Goal: Transaction & Acquisition: Purchase product/service

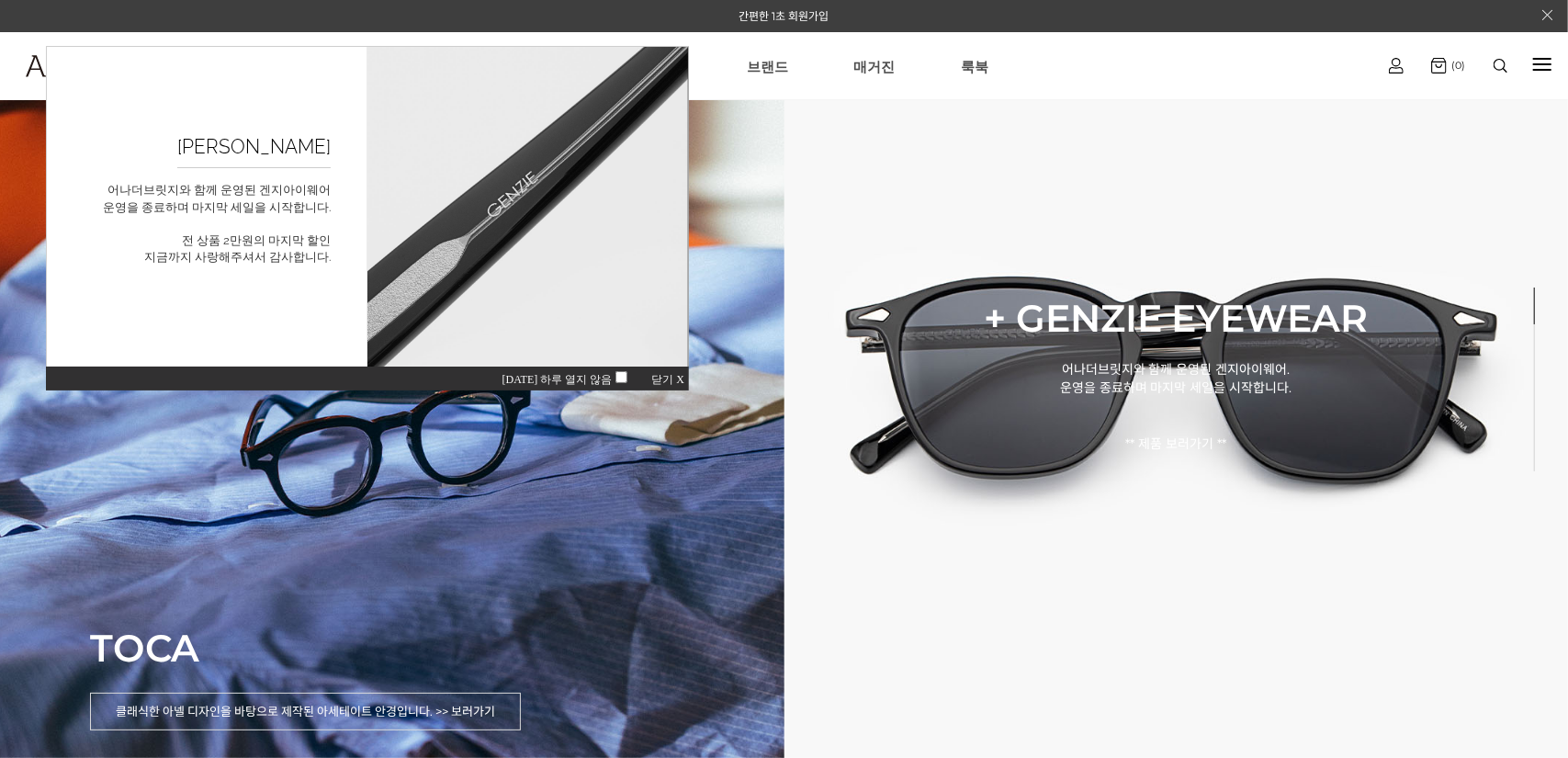
click at [679, 380] on span "닫기 X" at bounding box center [666, 378] width 33 height 13
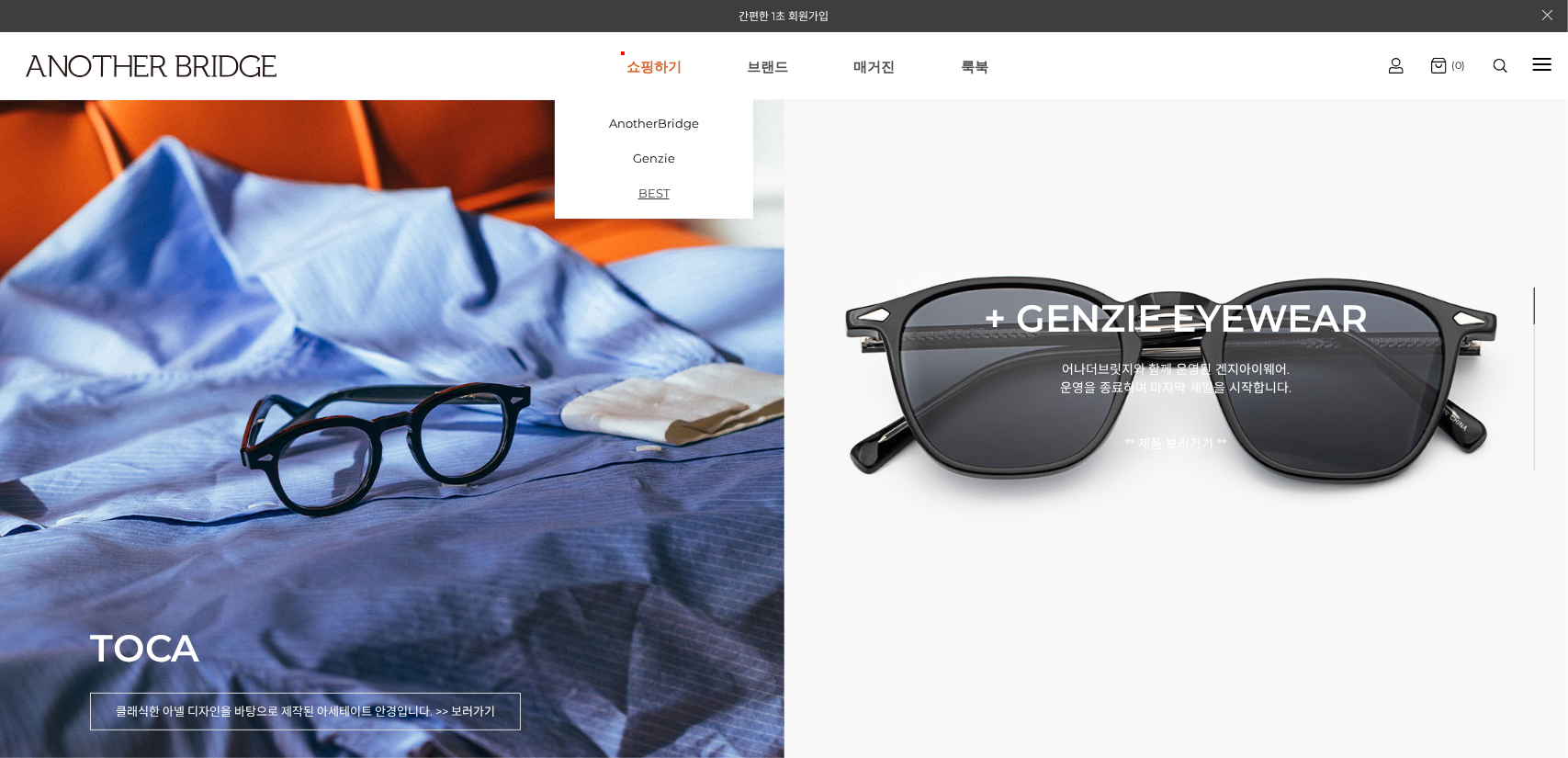
click at [677, 186] on link "BEST" at bounding box center [654, 192] width 198 height 35
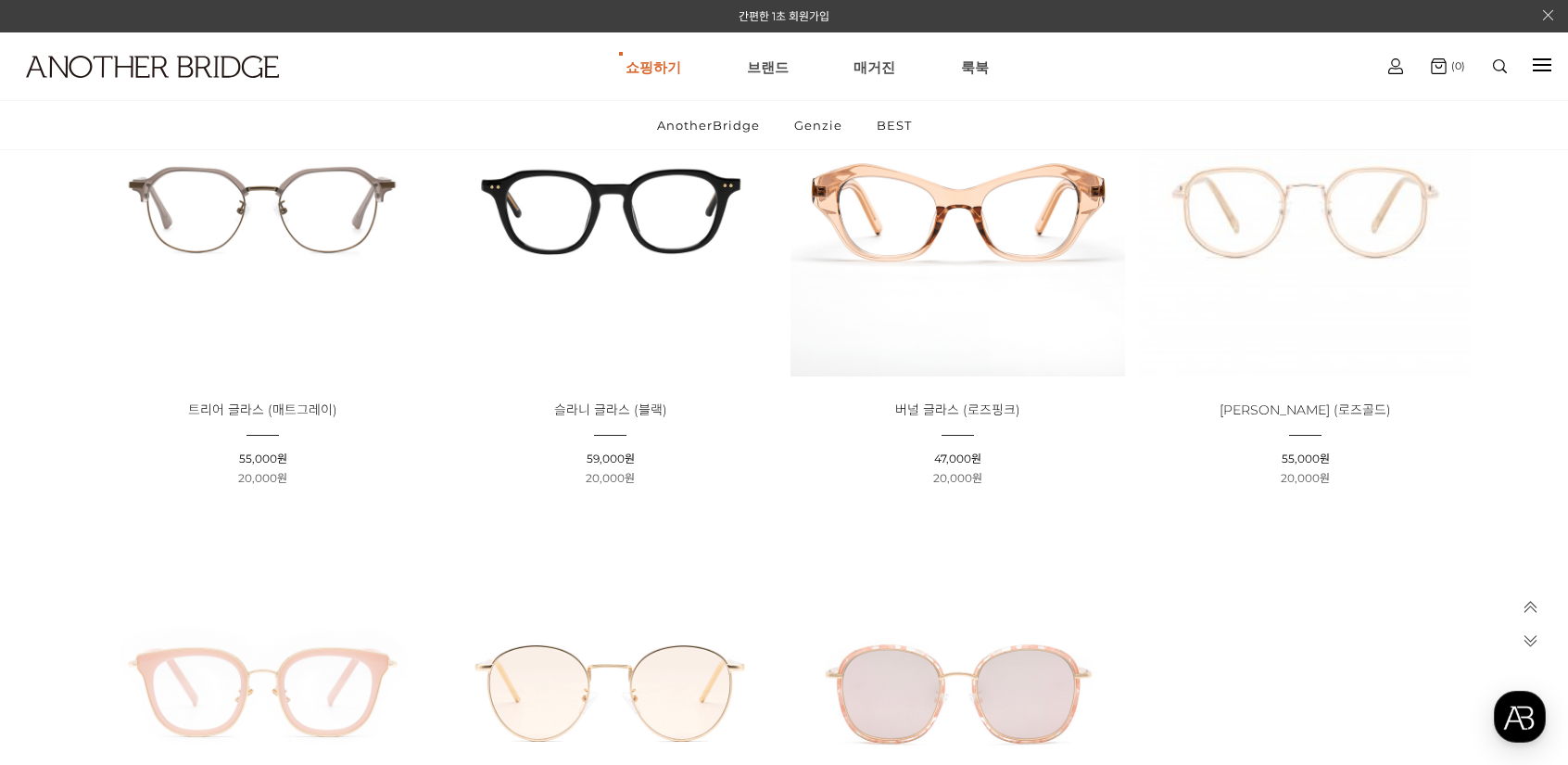
scroll to position [556, 0]
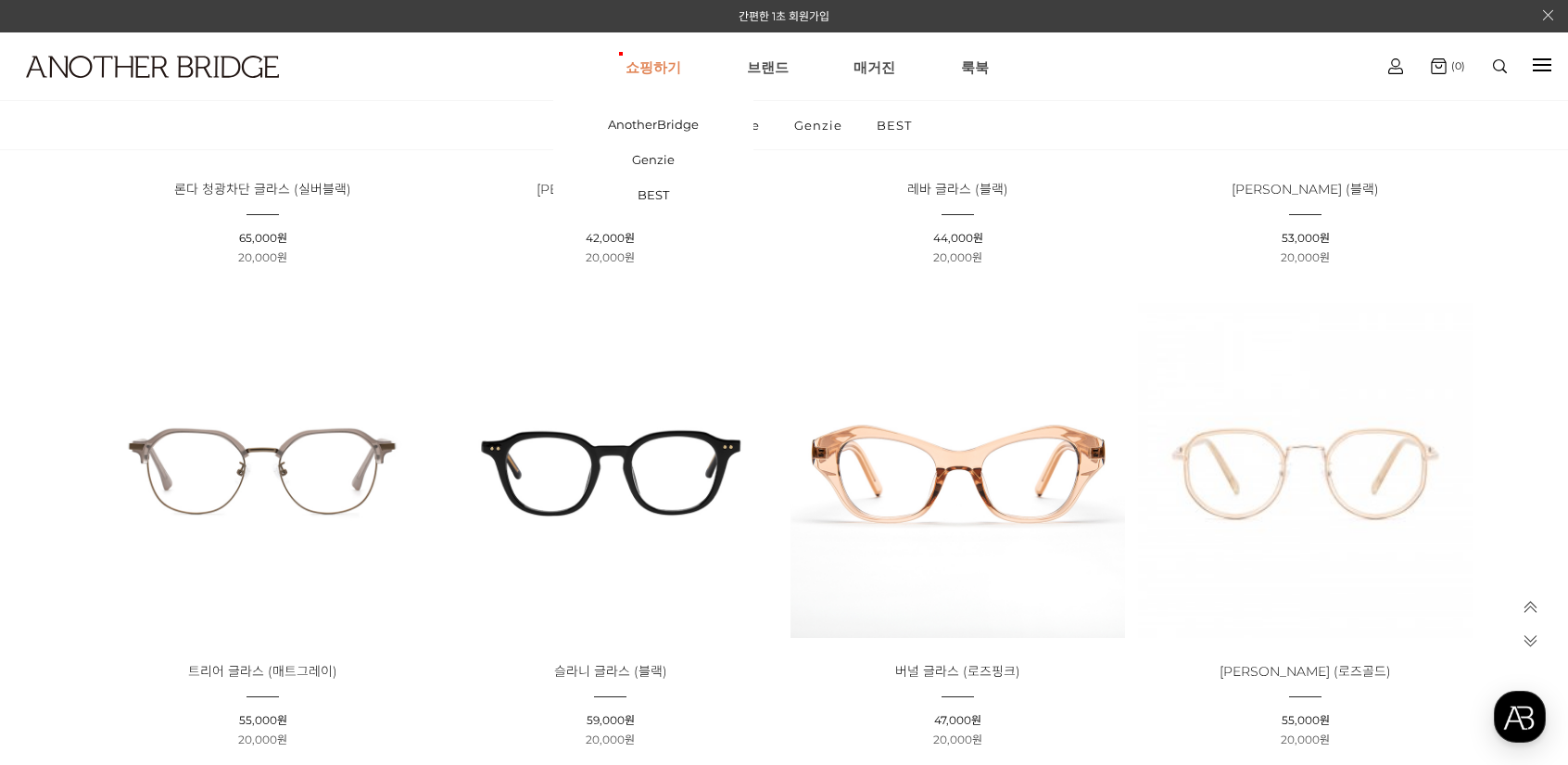
click at [658, 66] on link "쇼핑하기" at bounding box center [654, 66] width 56 height 67
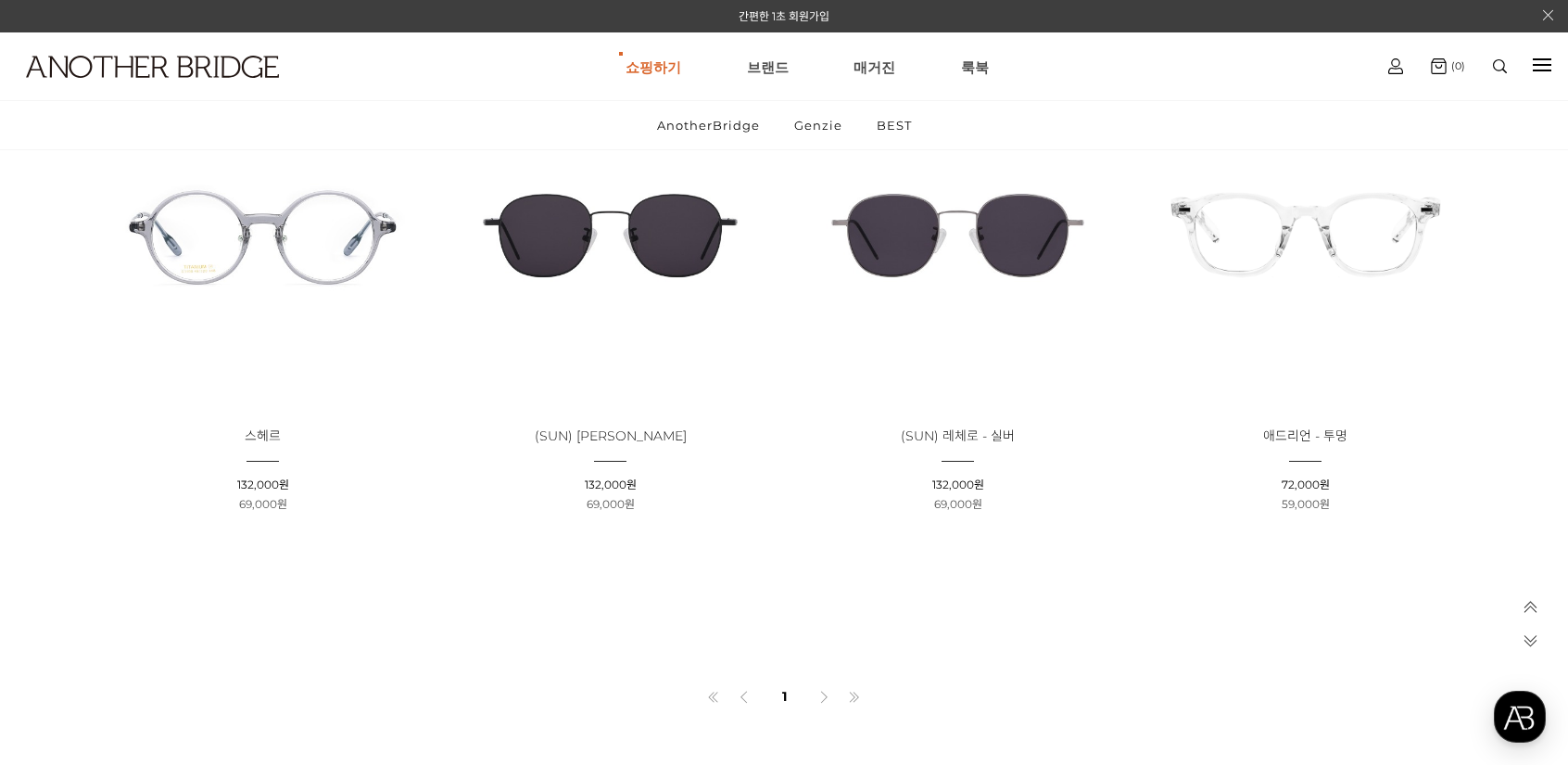
scroll to position [3337, 0]
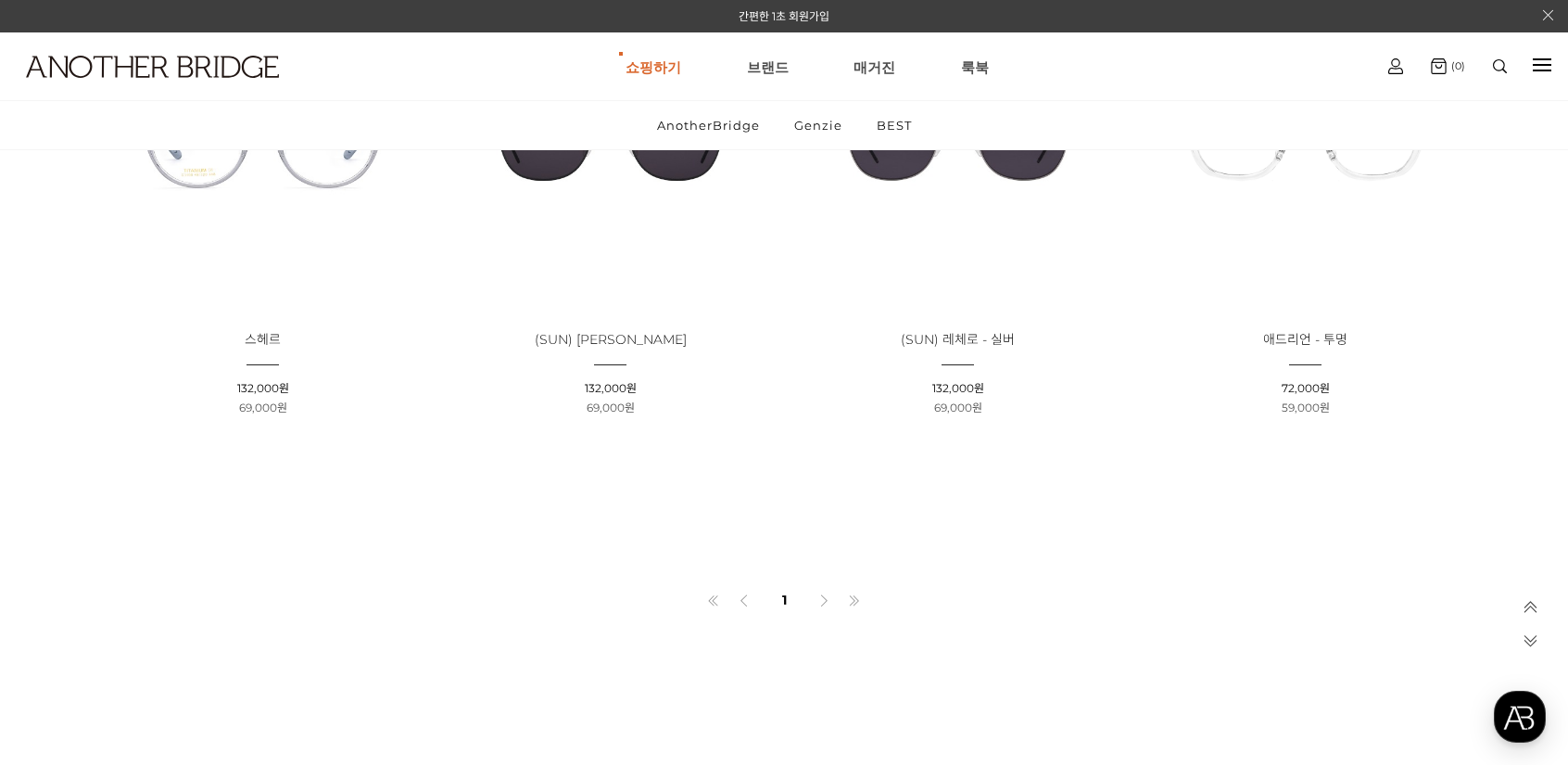
click at [1488, 71] on div at bounding box center [1501, 66] width 52 height 14
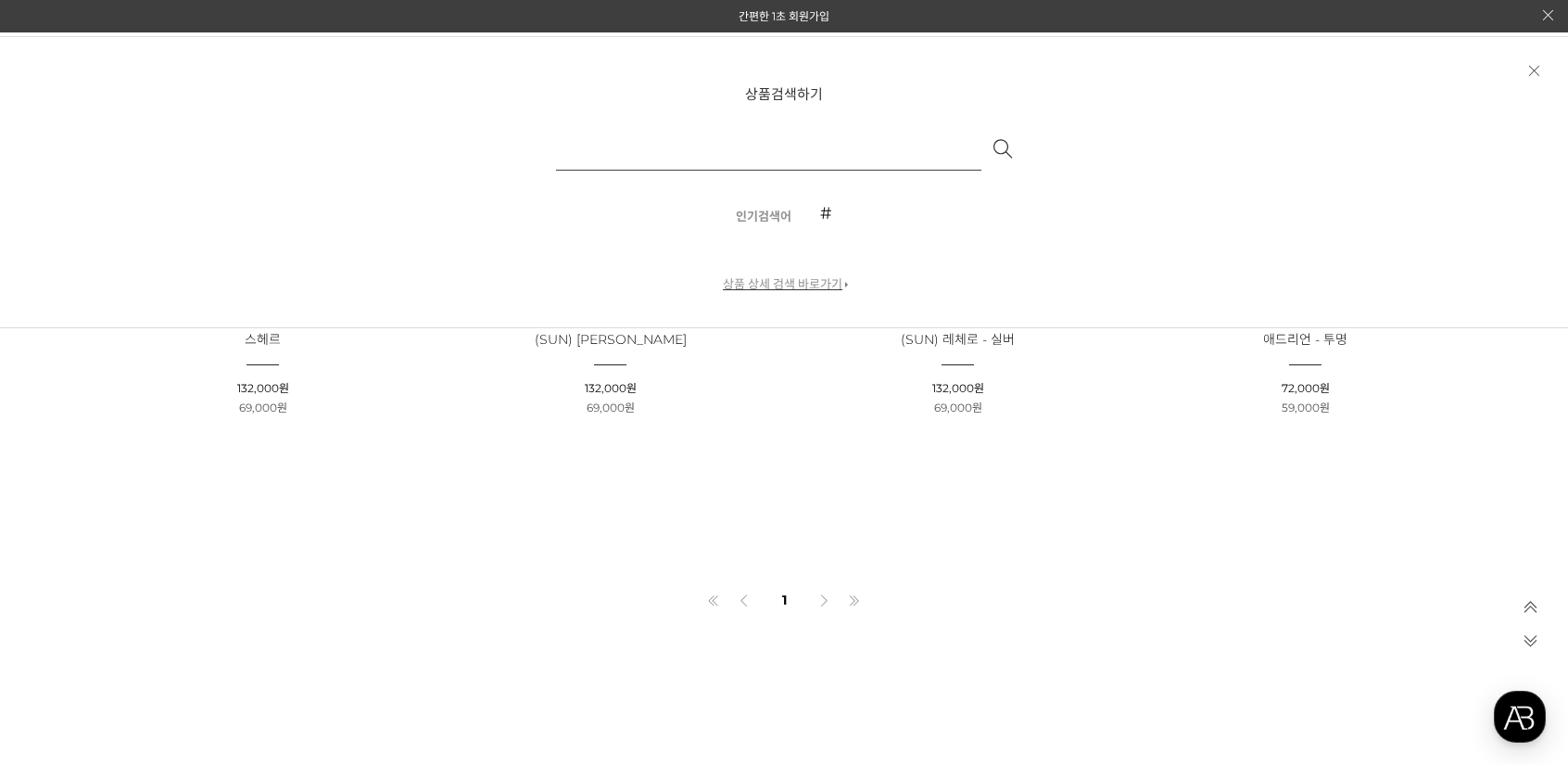
click at [790, 160] on input "text" at bounding box center [768, 148] width 425 height 44
type input "***"
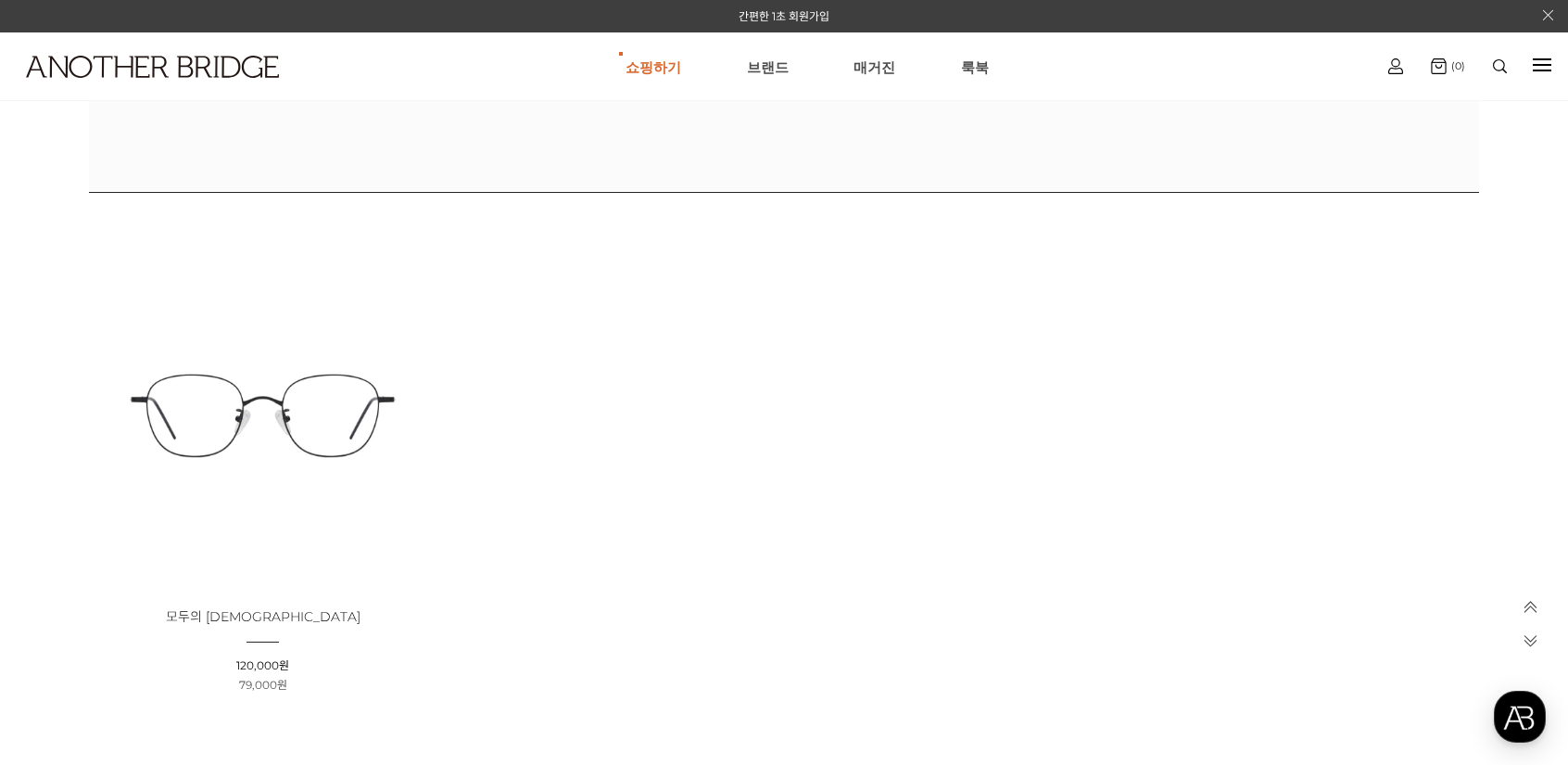
scroll to position [834, 0]
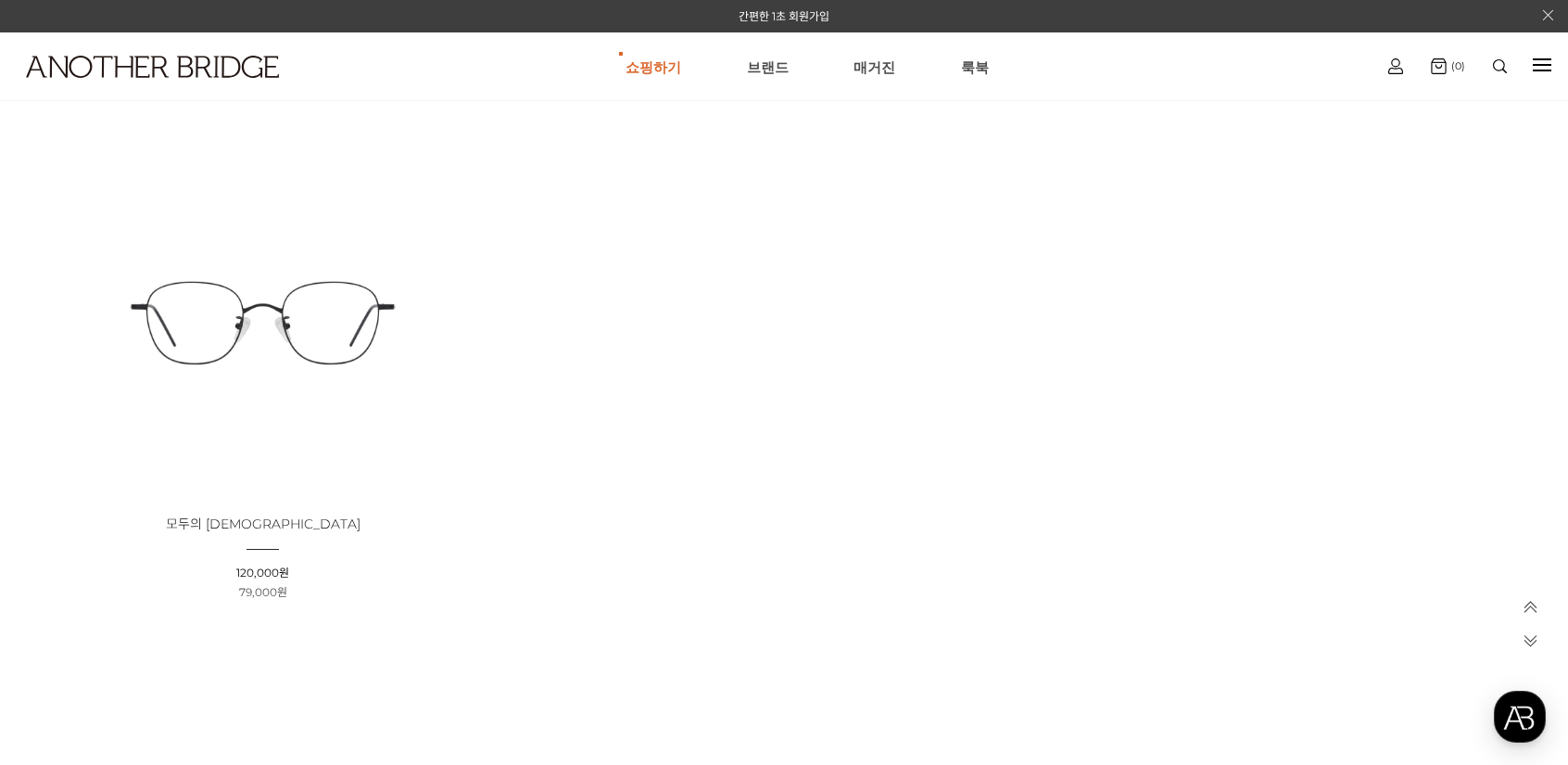
click at [391, 330] on img at bounding box center [262, 323] width 335 height 335
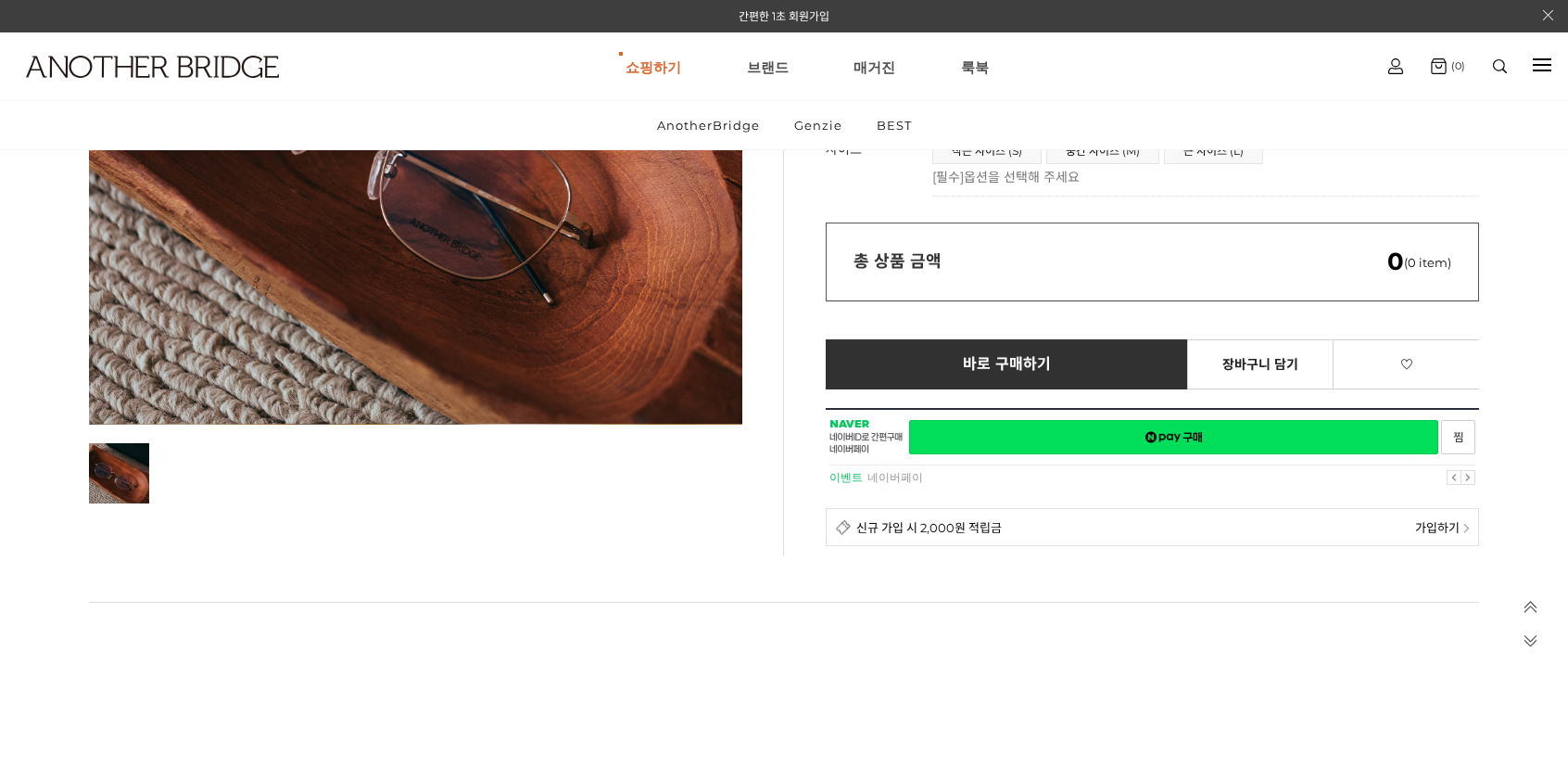
click at [985, 244] on div "총 상품 금액 0 (0 item)" at bounding box center [1152, 261] width 653 height 79
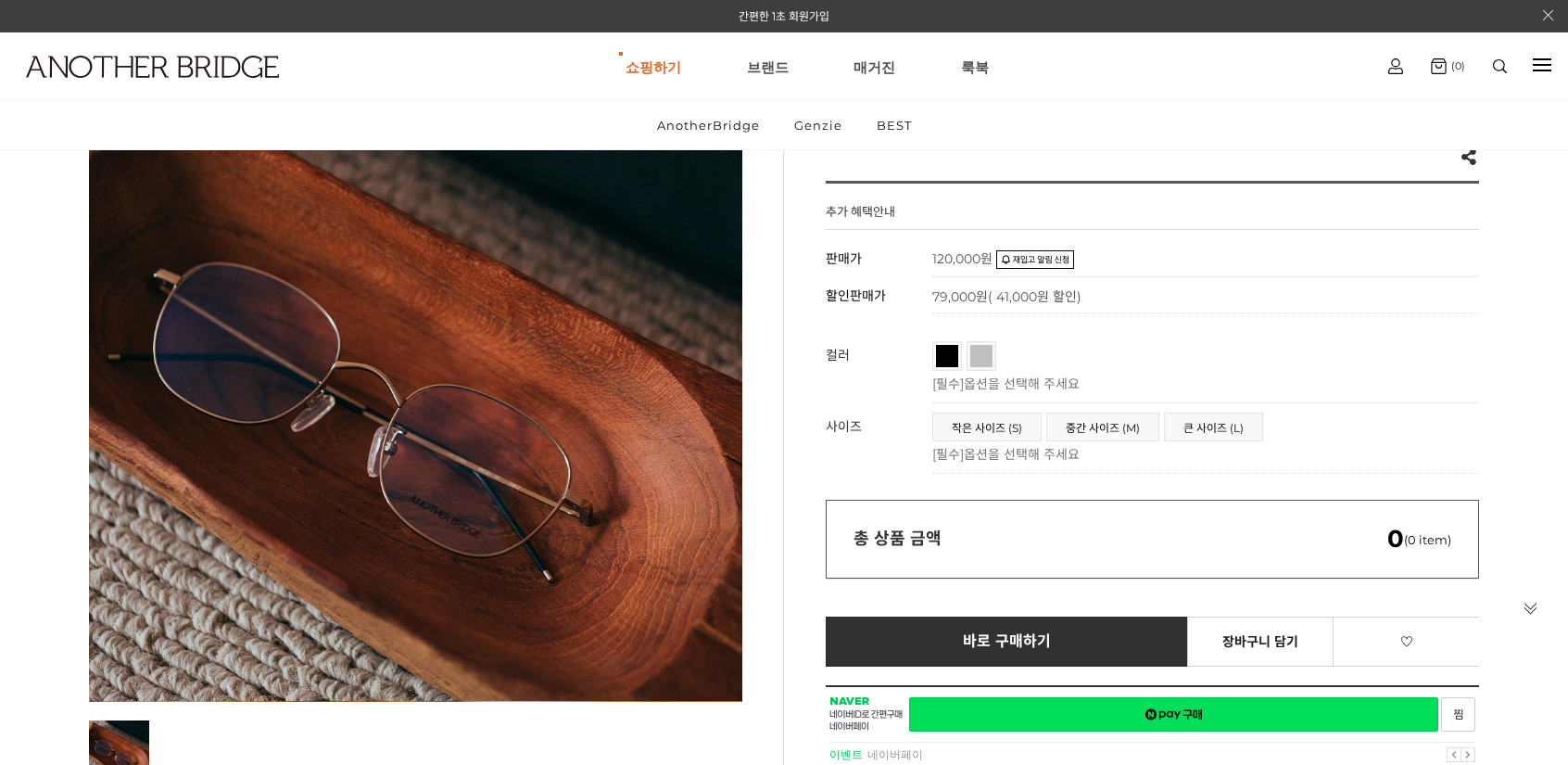
scroll to position [185, 0]
click at [1113, 426] on span "중간 사이즈 (M)" at bounding box center [1102, 427] width 111 height 27
click at [1092, 431] on span "중간 사이즈 (M)" at bounding box center [1102, 427] width 111 height 27
click at [1019, 434] on span "작은 사이즈 (S)" at bounding box center [987, 427] width 108 height 27
drag, startPoint x: 971, startPoint y: 353, endPoint x: 960, endPoint y: 351, distance: 11.3
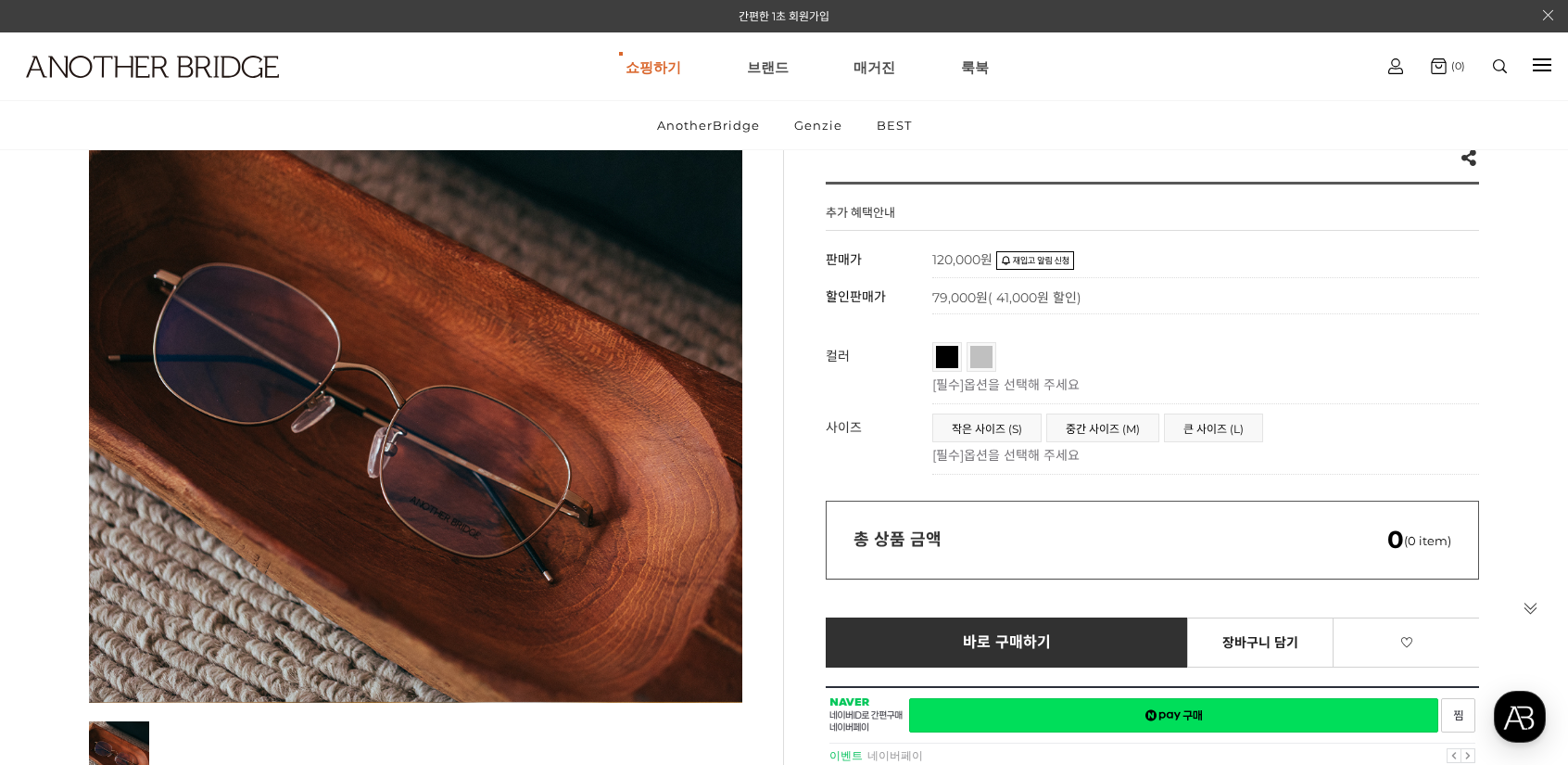
click at [971, 353] on span "실버" at bounding box center [998, 351] width 57 height 11
click at [938, 355] on span "블랙" at bounding box center [964, 351] width 57 height 11
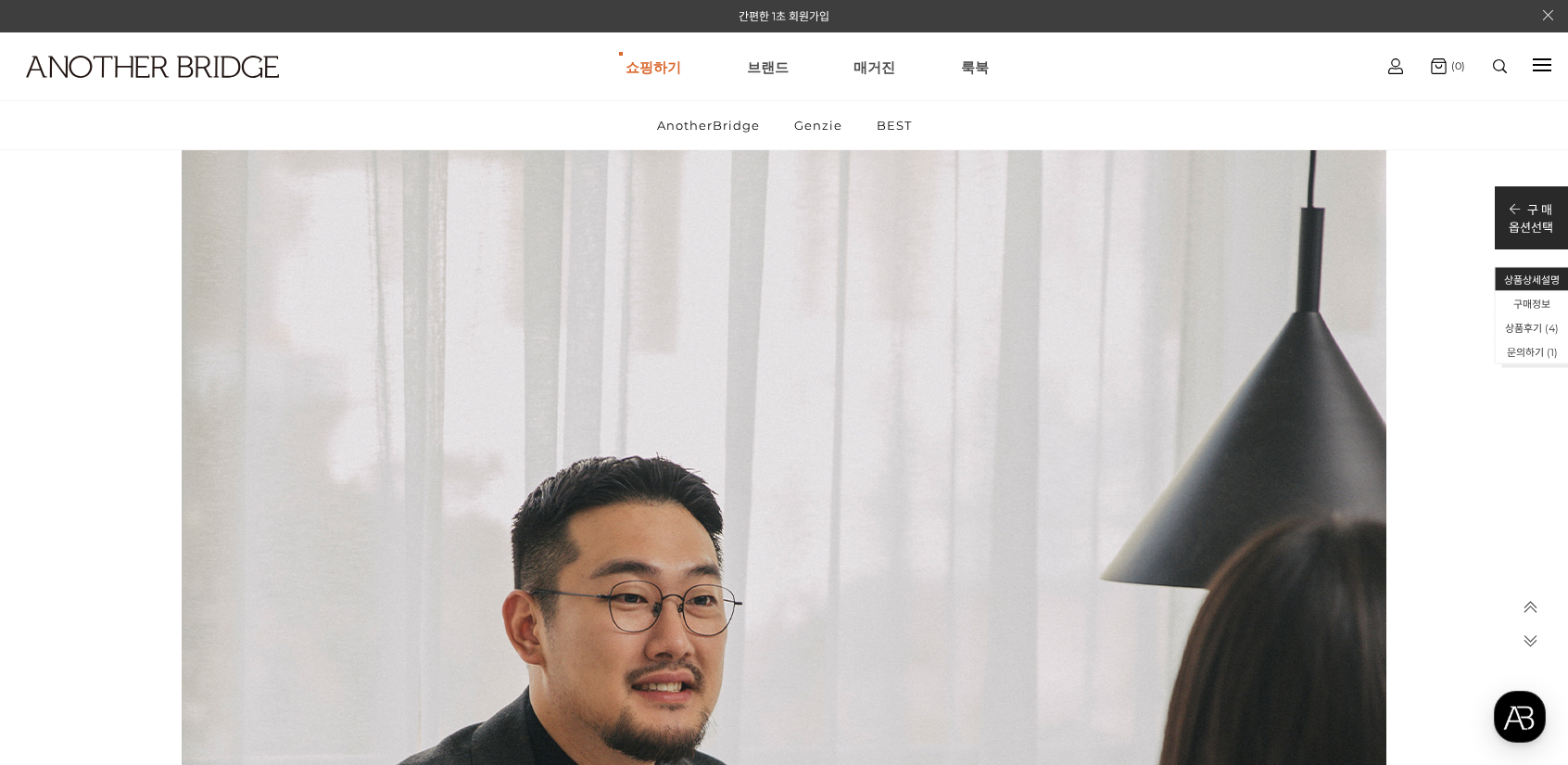
scroll to position [34478, 0]
